Goal: Transaction & Acquisition: Purchase product/service

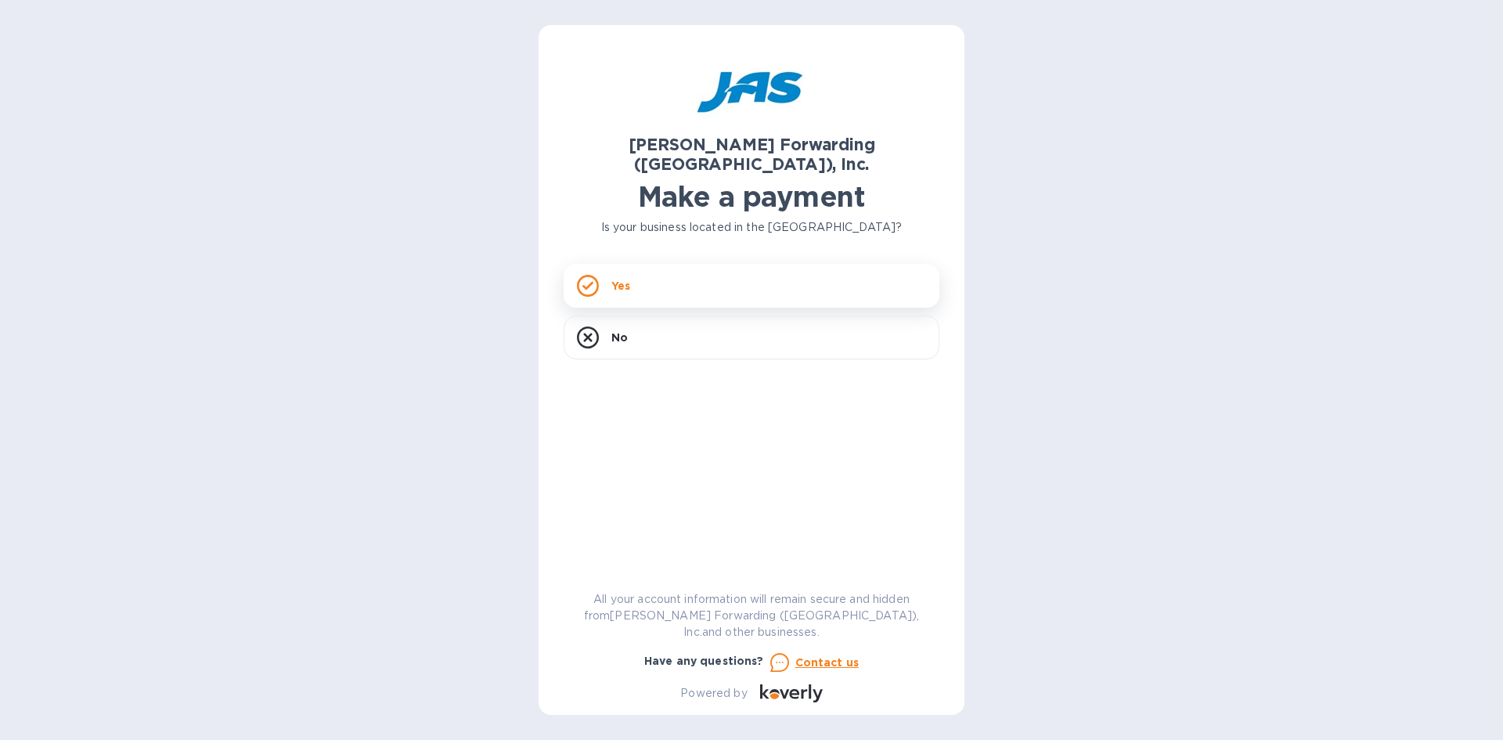
click at [706, 268] on div "Yes" at bounding box center [752, 286] width 376 height 44
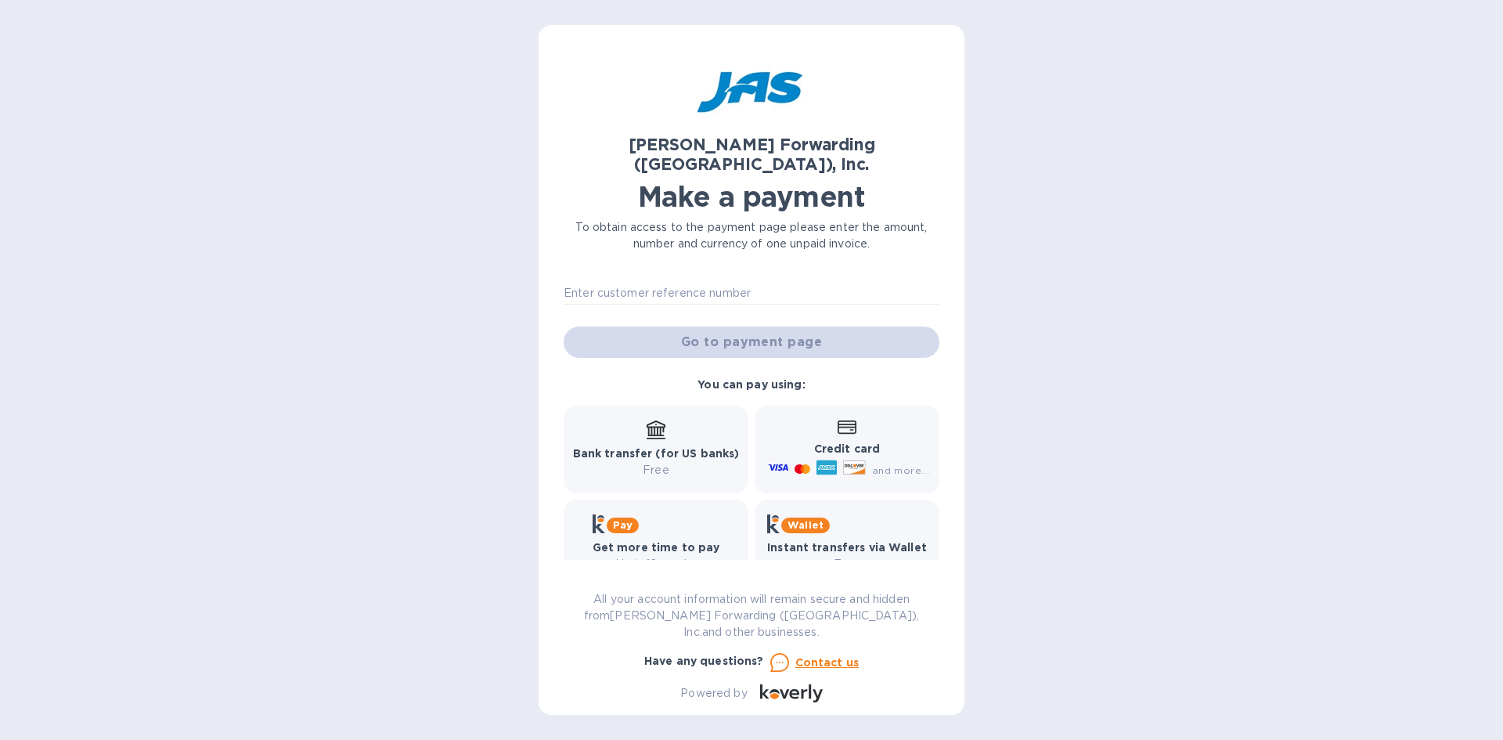
scroll to position [148, 0]
click at [845, 418] on div "Credit card and more..." at bounding box center [847, 448] width 164 height 60
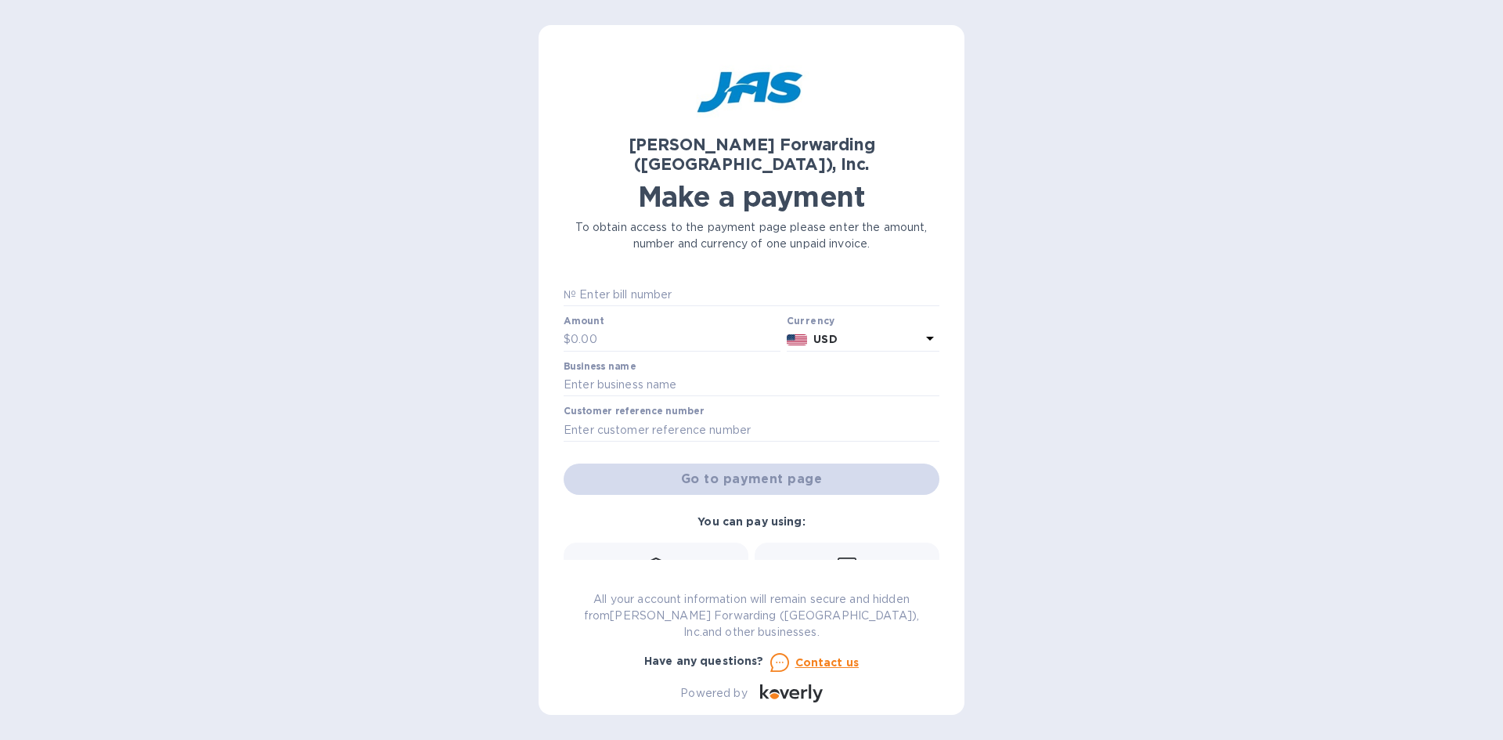
scroll to position [0, 0]
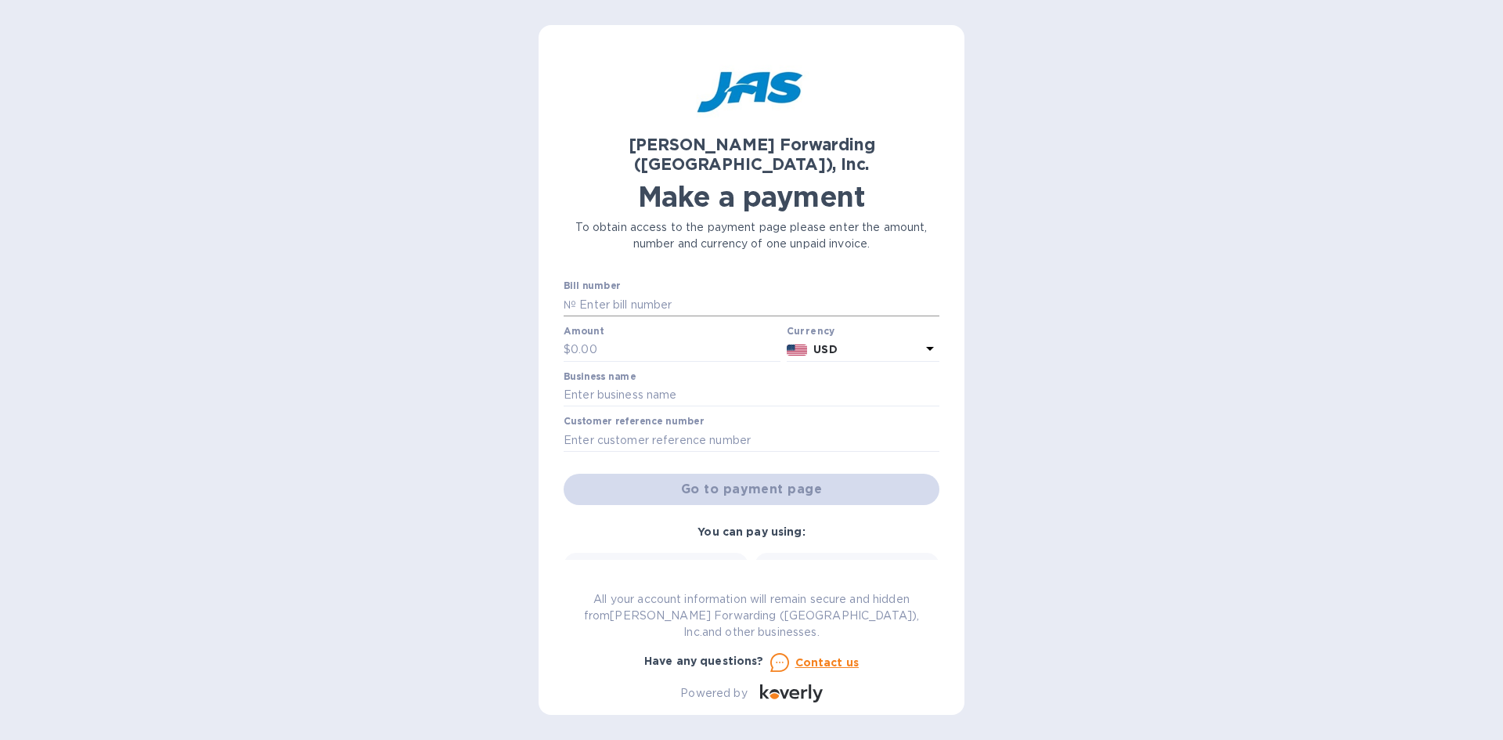
click at [660, 293] on input "text" at bounding box center [757, 304] width 363 height 23
paste input "SZX58655440"
type input "SZX58655440"
click at [652, 338] on input "text" at bounding box center [676, 349] width 210 height 23
paste input "58,655,440"
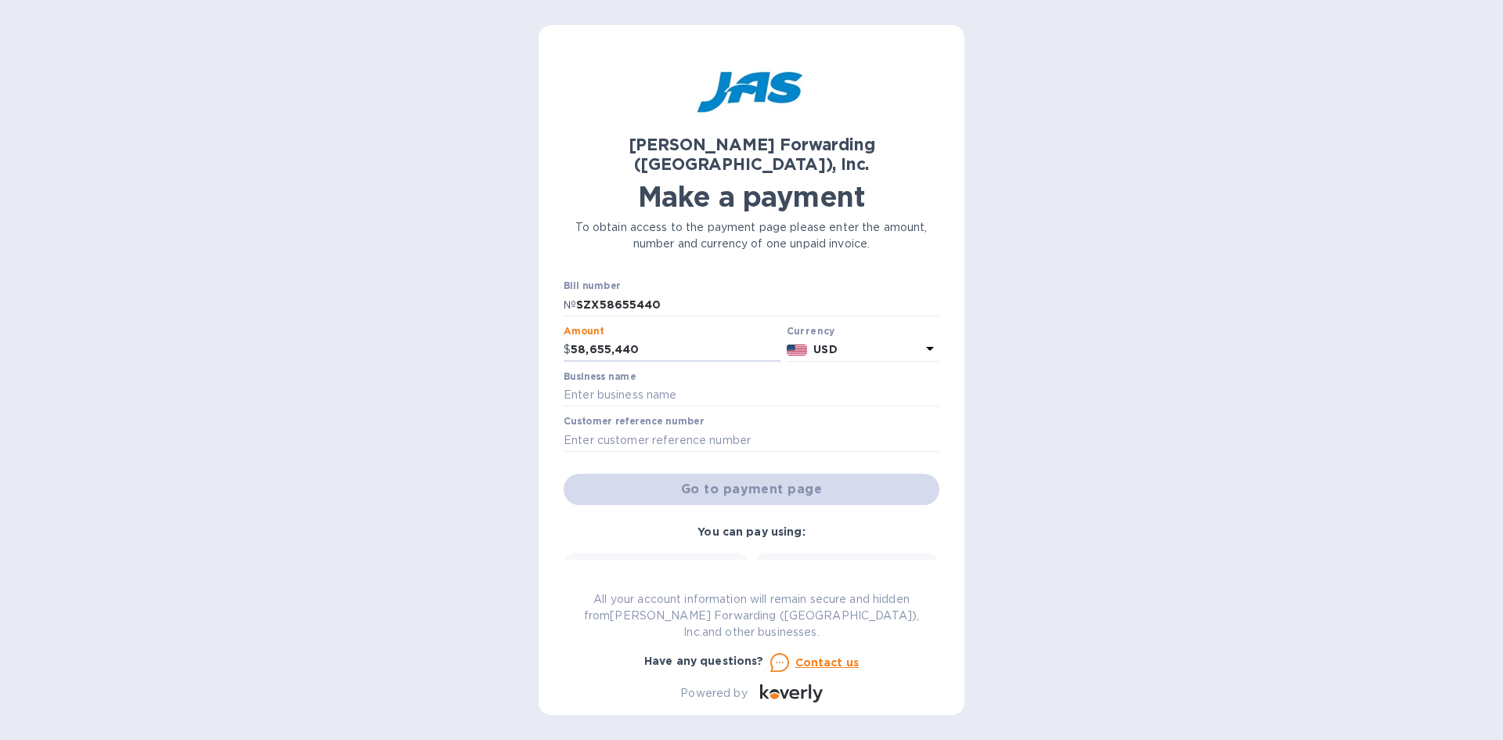
drag, startPoint x: 667, startPoint y: 327, endPoint x: 380, endPoint y: 305, distance: 288.2
click at [380, 305] on div "[PERSON_NAME] Forwarding ([GEOGRAPHIC_DATA]), Inc. Make a payment To obtain acc…" at bounding box center [751, 370] width 1503 height 740
type input "346.30"
click at [636, 384] on input "text" at bounding box center [752, 395] width 376 height 23
click at [613, 428] on input "text" at bounding box center [752, 439] width 376 height 23
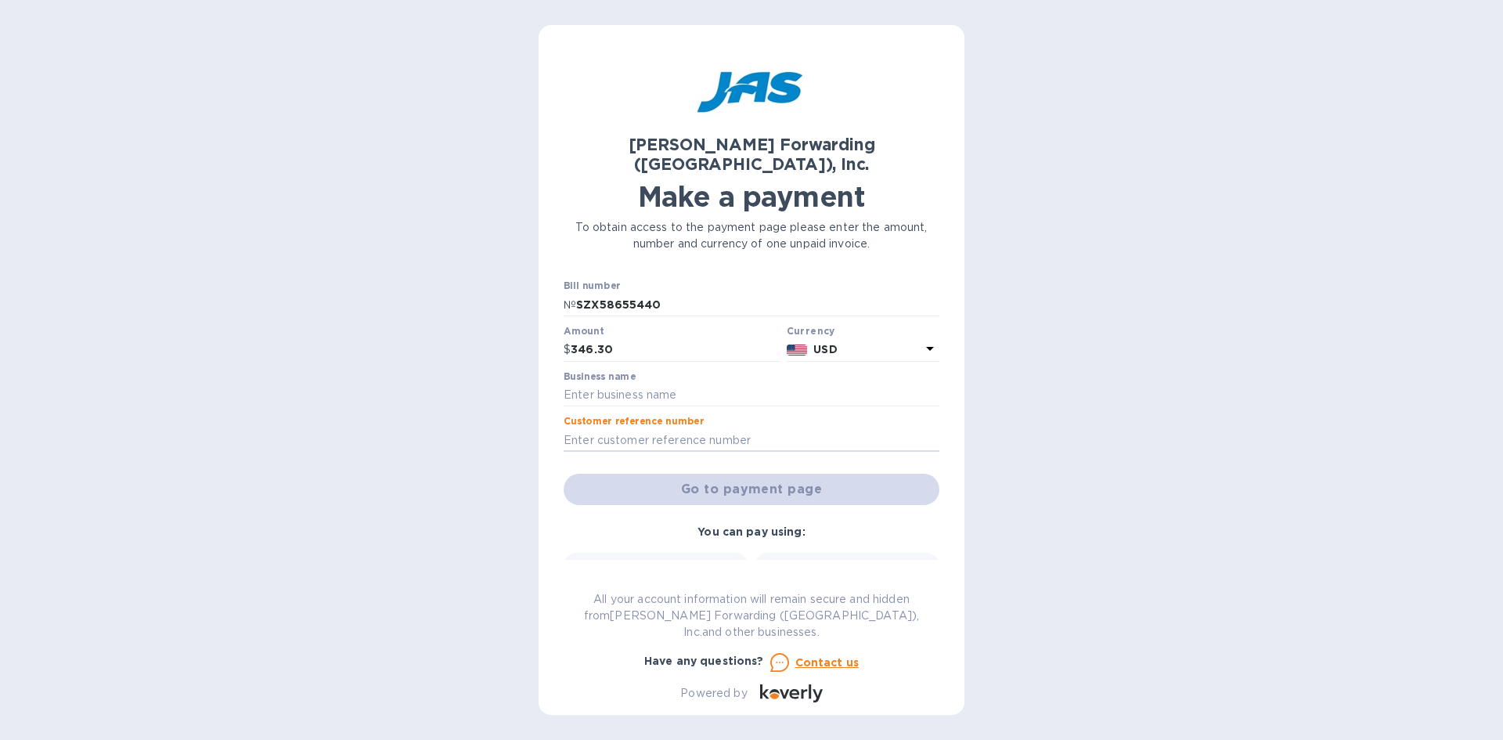
paste input "s508655440"
click at [660, 384] on input "text" at bounding box center [752, 395] width 376 height 23
click at [569, 428] on input "s508655440" at bounding box center [752, 439] width 376 height 23
type input "S508655440"
click at [645, 384] on input "text" at bounding box center [752, 395] width 376 height 23
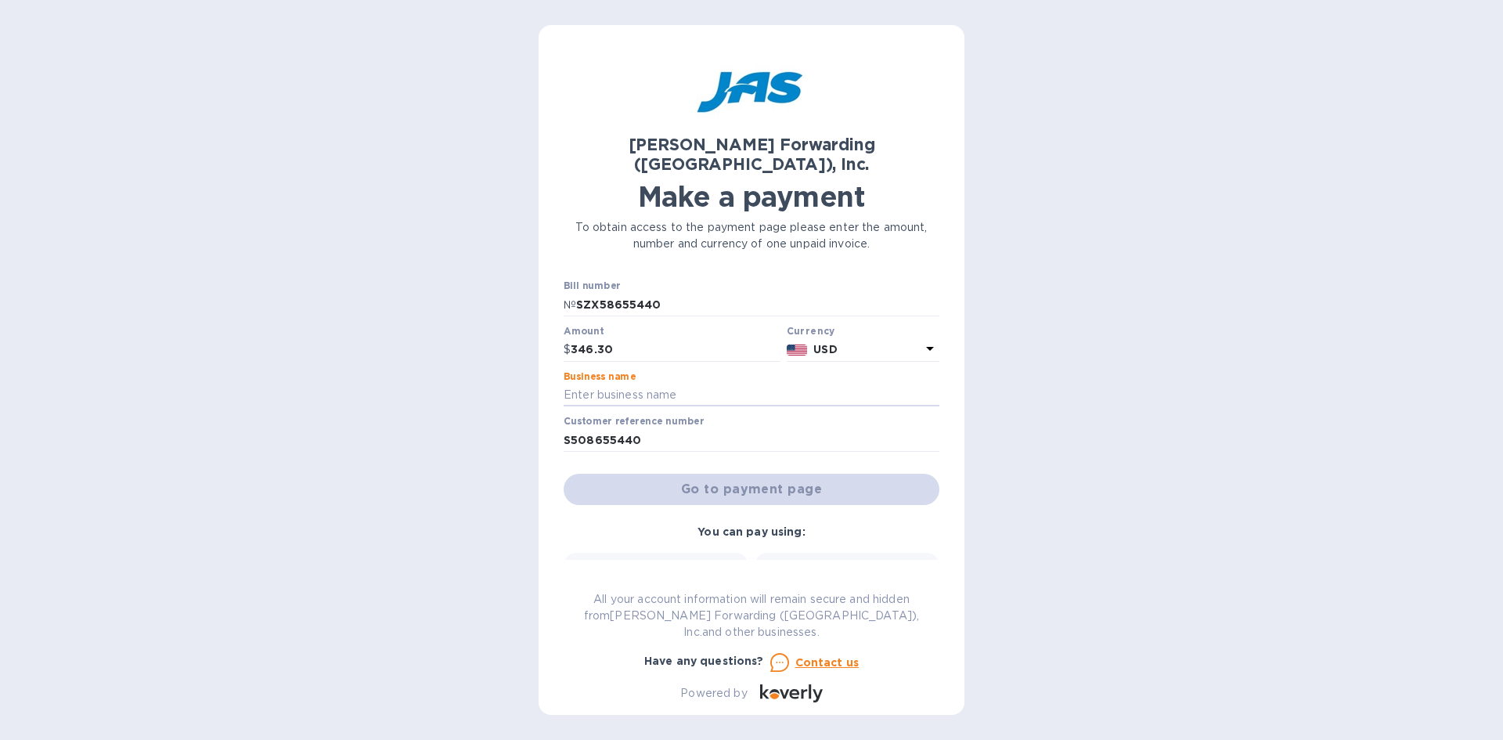
paste input "[GEOGRAPHIC_DATA] JEWERLY INC DBA [PERSON_NAME]"
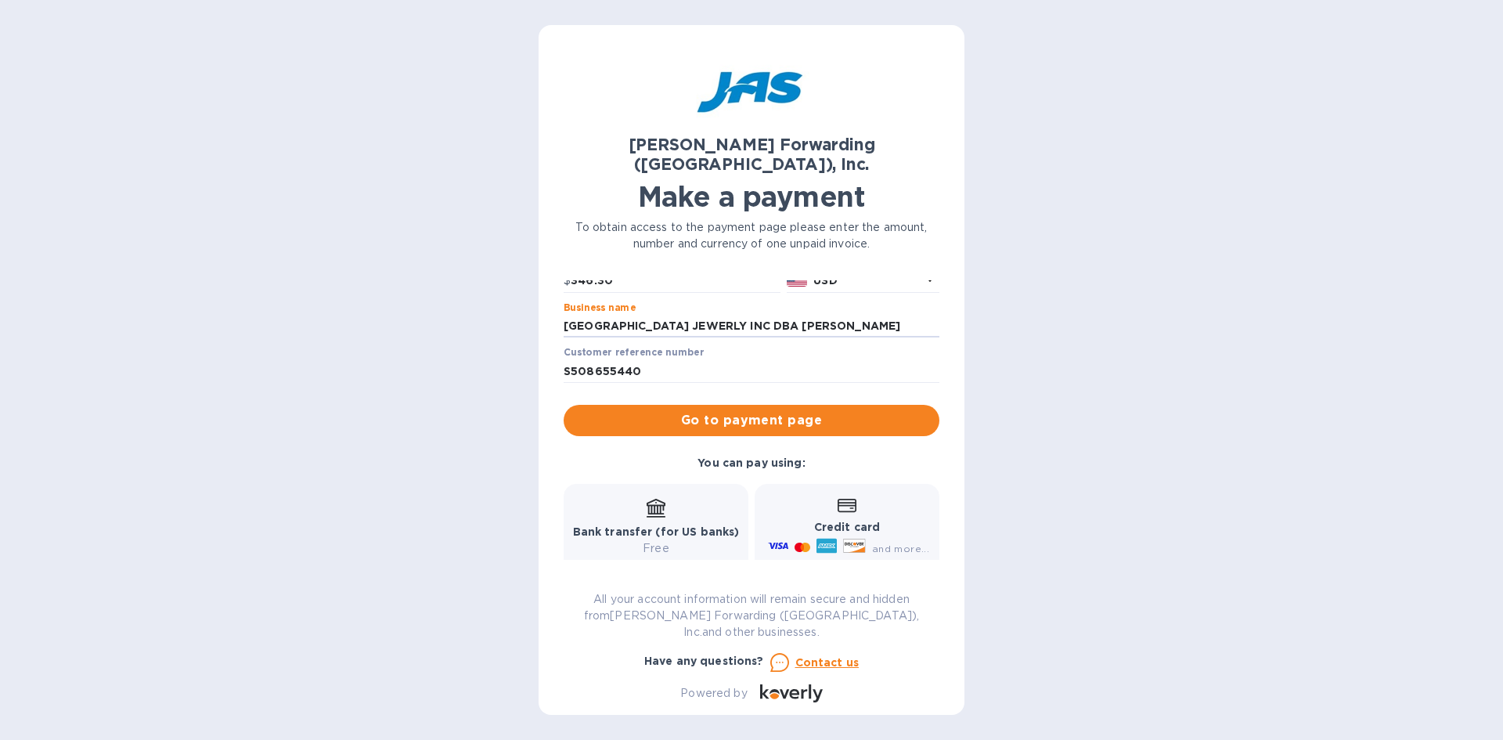
scroll to position [148, 0]
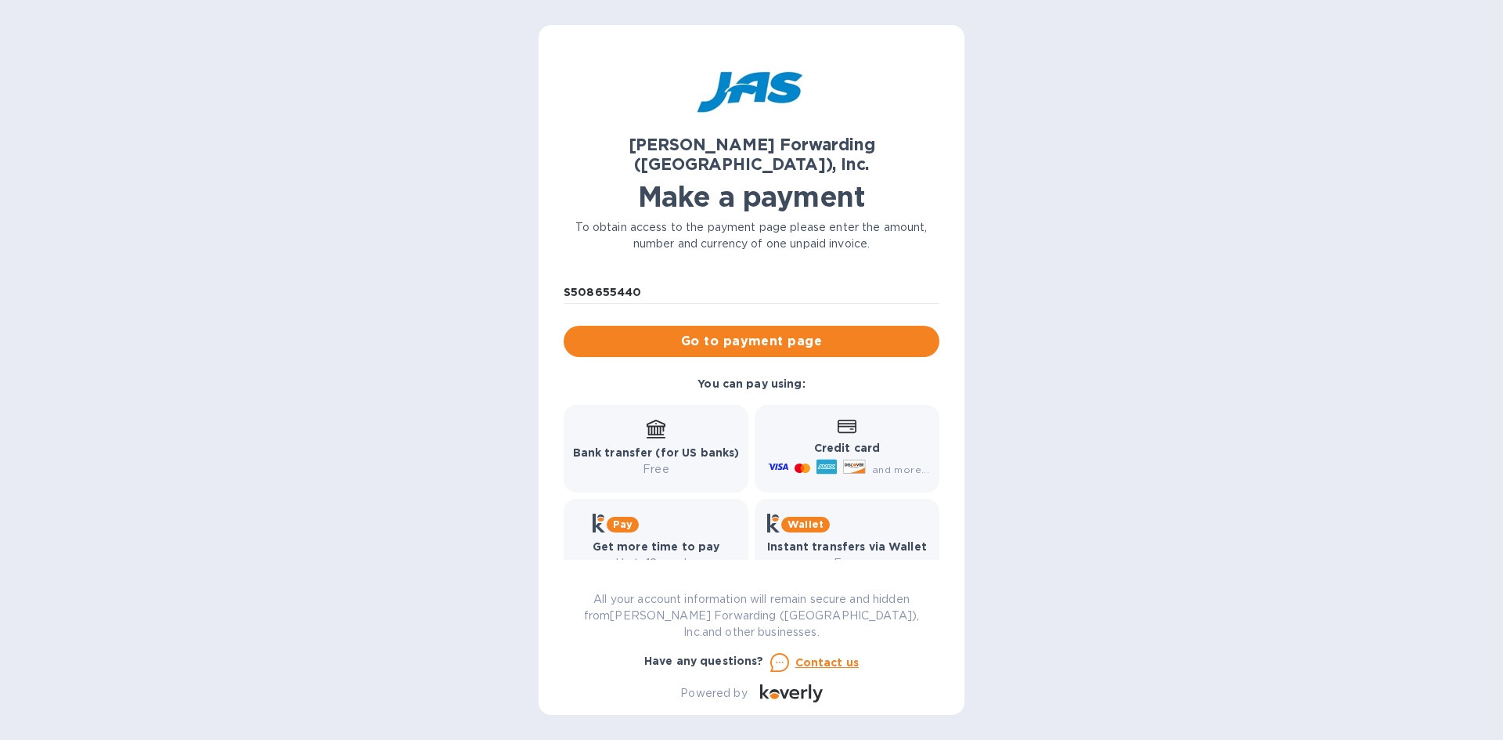
type input "[GEOGRAPHIC_DATA] JEWERLY INC DBA [PERSON_NAME]"
click at [834, 442] on b "Credit card" at bounding box center [847, 448] width 66 height 13
click at [838, 420] on icon at bounding box center [847, 427] width 19 height 14
click at [754, 332] on span "Go to payment page" at bounding box center [751, 341] width 351 height 19
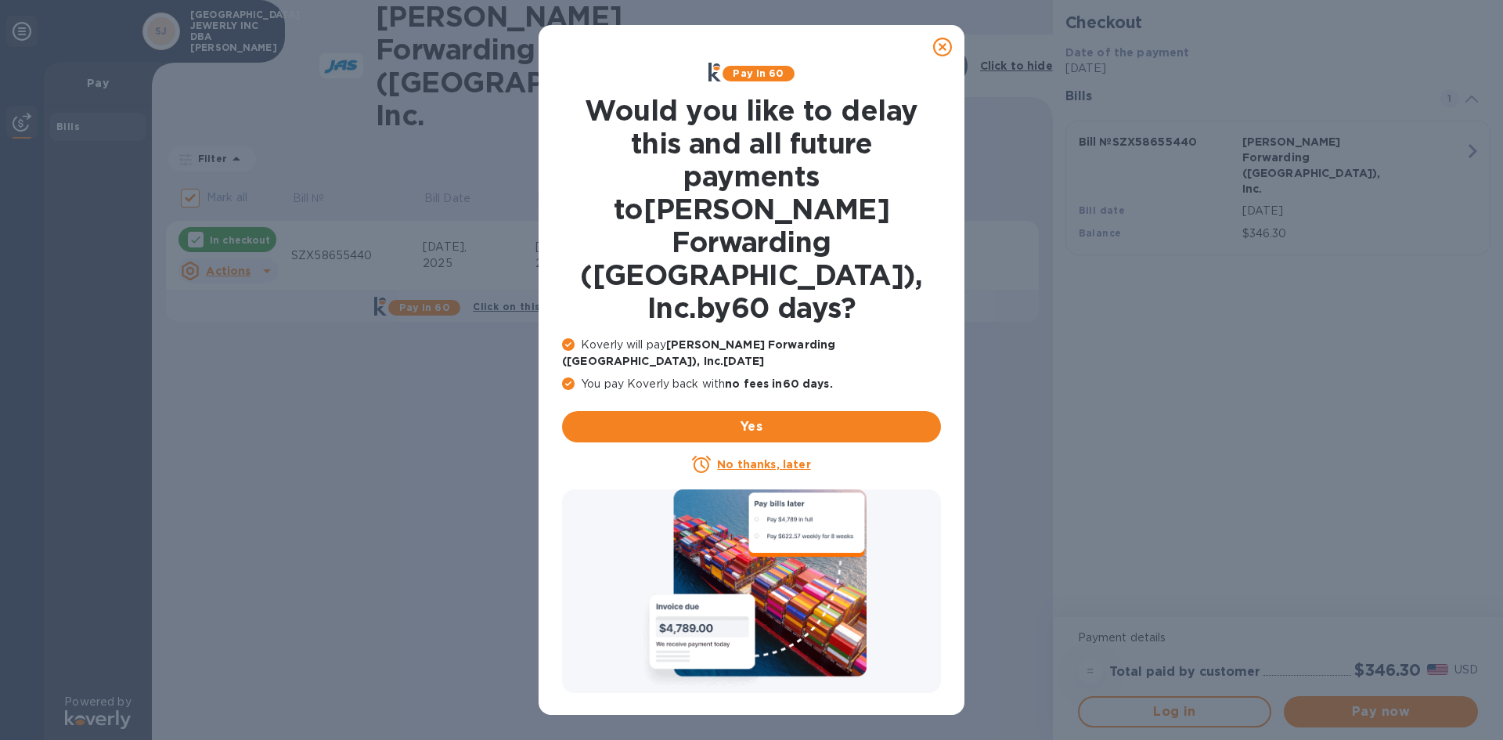
click at [943, 44] on icon at bounding box center [942, 47] width 19 height 19
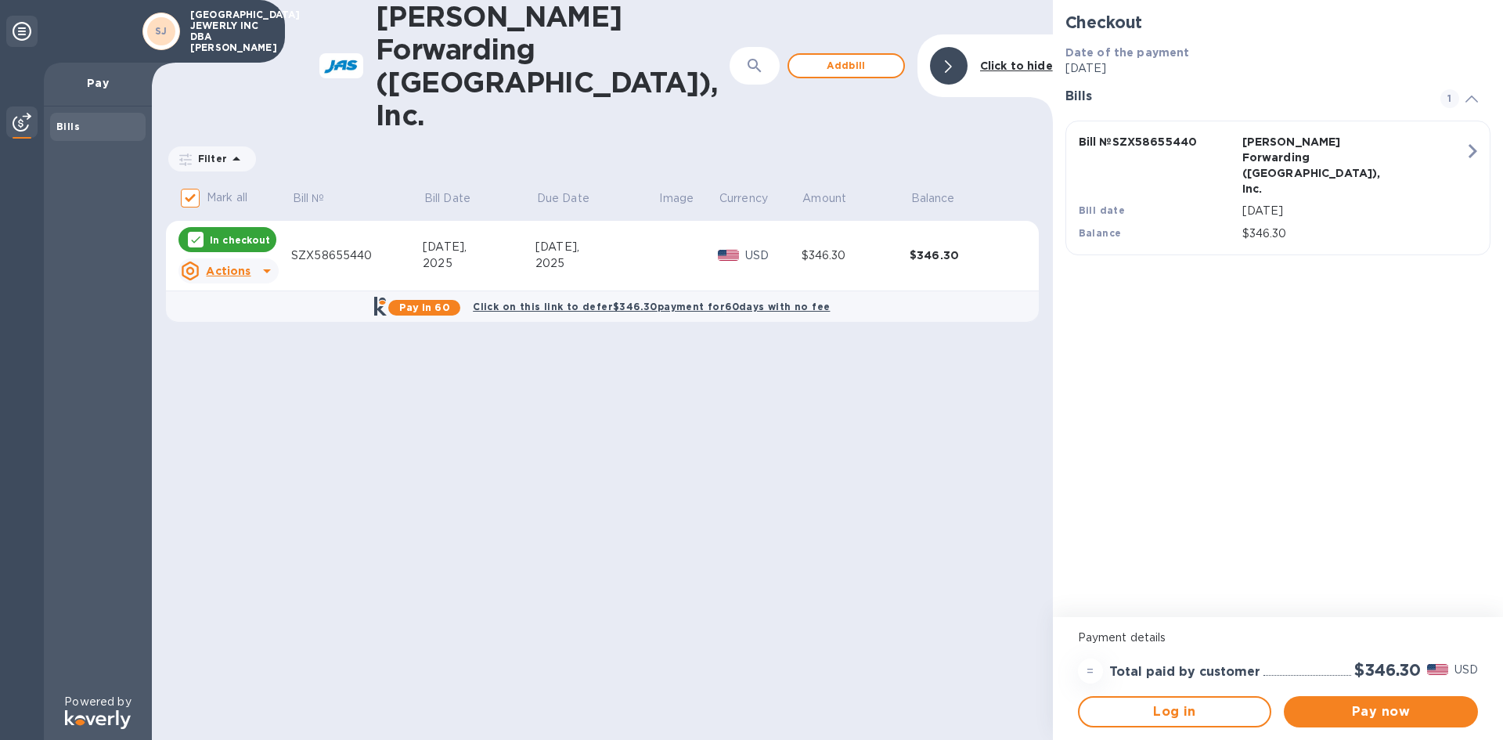
click at [616, 239] on div "[DATE]," at bounding box center [596, 247] width 123 height 16
click at [1351, 719] on span "Pay now" at bounding box center [1380, 711] width 169 height 19
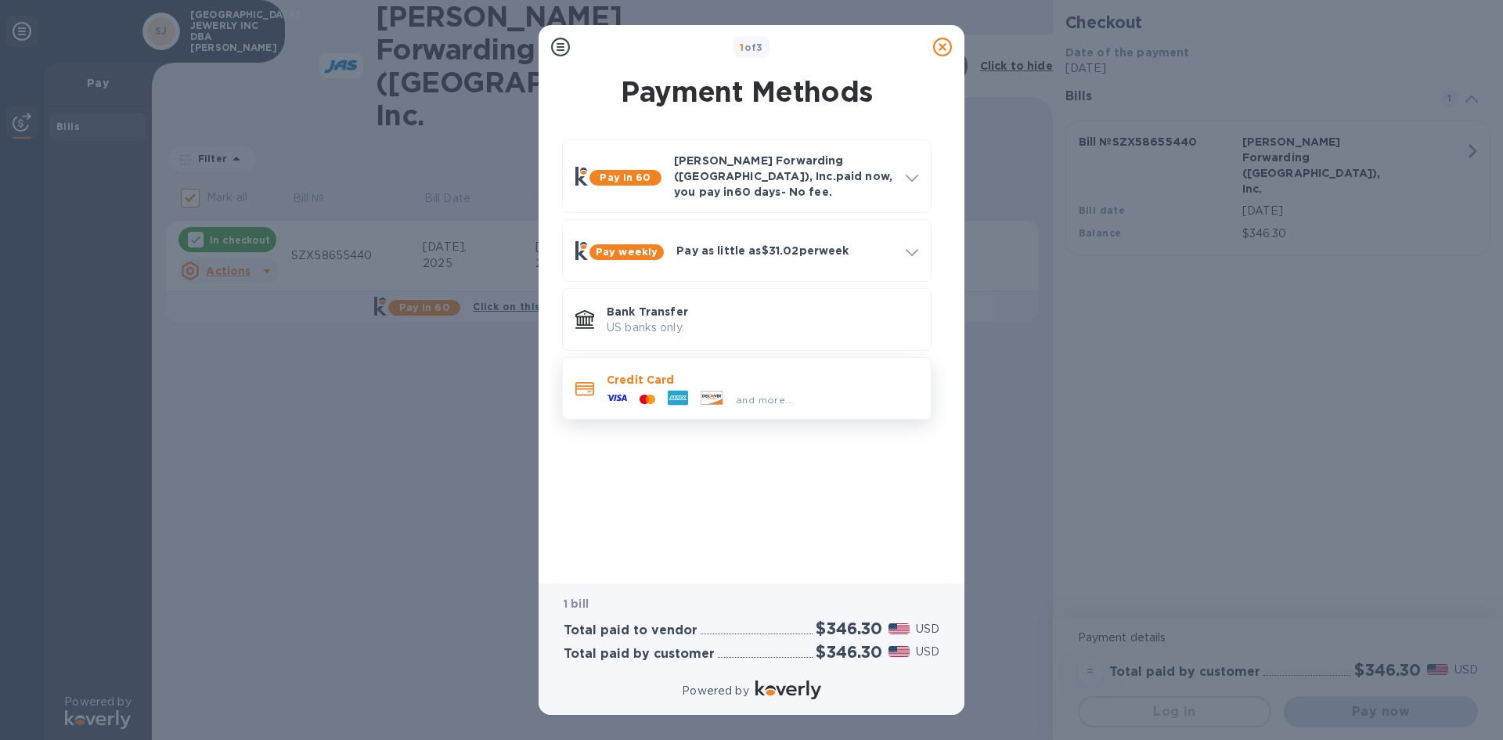
click at [694, 387] on div at bounding box center [677, 398] width 33 height 23
